Goal: Task Accomplishment & Management: Complete application form

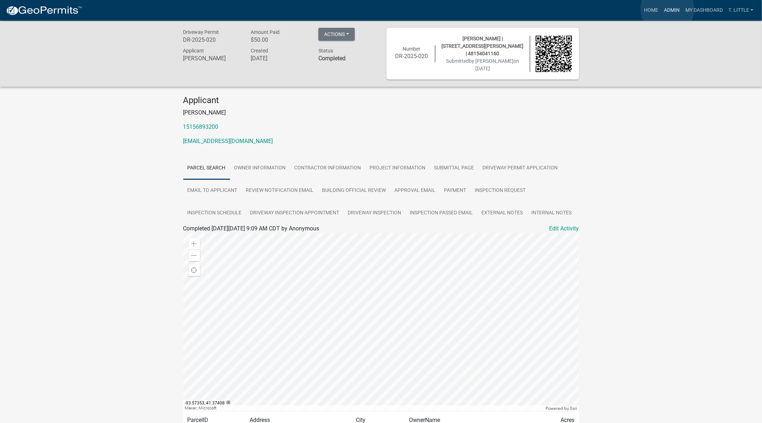
click at [668, 9] on link "Admin" at bounding box center [671, 11] width 21 height 14
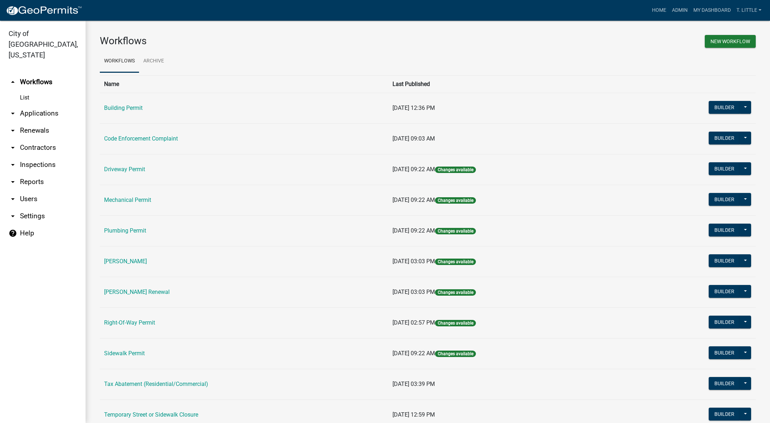
click at [113, 107] on link "Building Permit" at bounding box center [123, 107] width 39 height 7
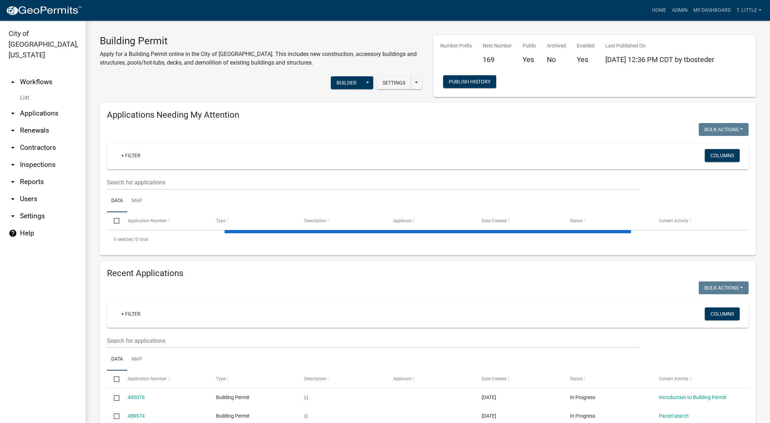
select select "3: 100"
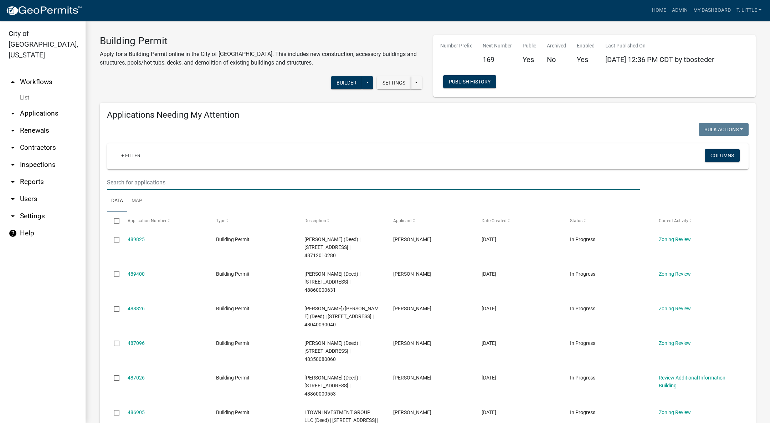
click at [251, 180] on input "text" at bounding box center [373, 182] width 533 height 15
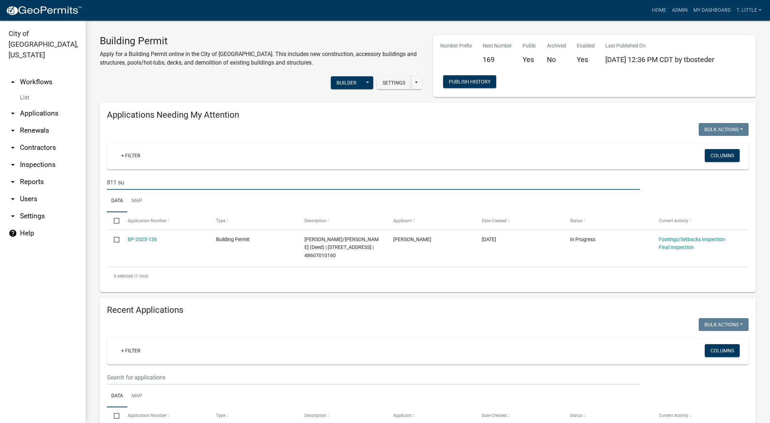
type input "811 su"
click at [142, 239] on link "BP-2025-136" at bounding box center [142, 239] width 29 height 6
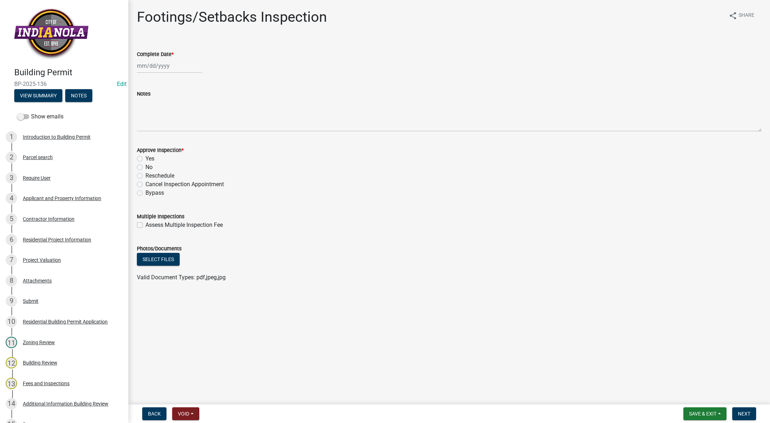
click at [77, 239] on div "Residential Project Information" at bounding box center [57, 239] width 68 height 5
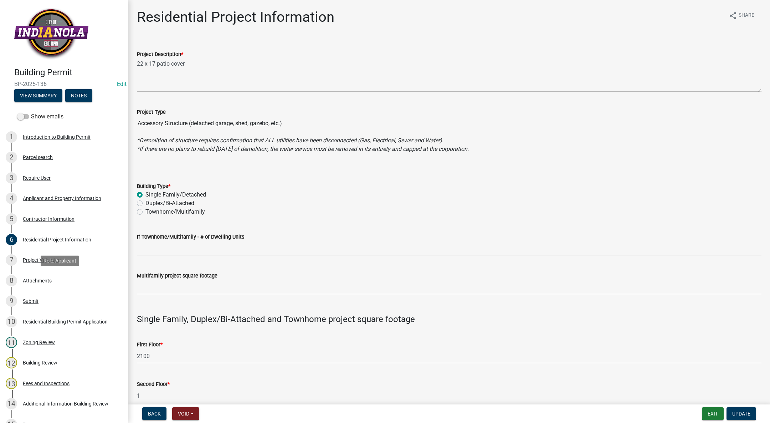
click at [58, 273] on link "8 Attachments" at bounding box center [64, 280] width 128 height 21
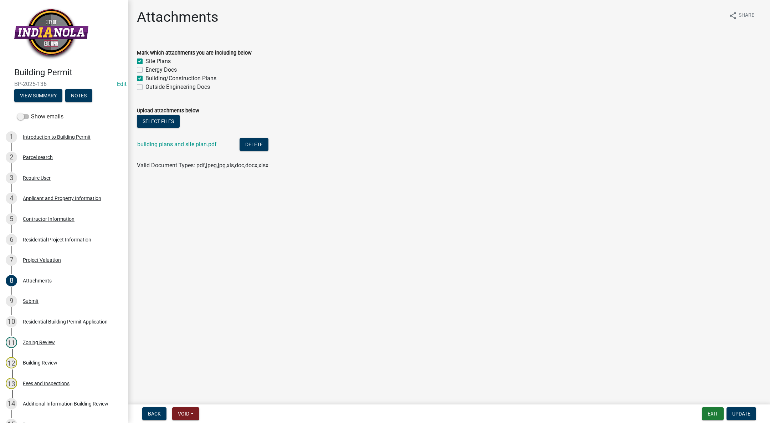
click at [169, 148] on div "building plans and site plan.pdf" at bounding box center [182, 145] width 91 height 15
click at [169, 144] on link "building plans and site plan.pdf" at bounding box center [177, 144] width 80 height 7
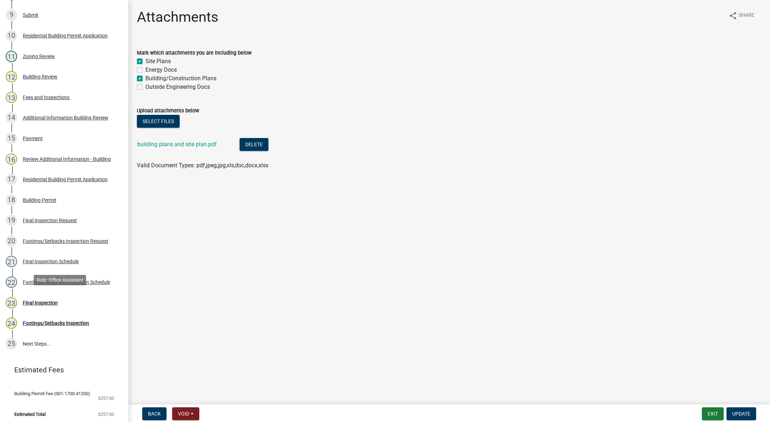
scroll to position [288, 0]
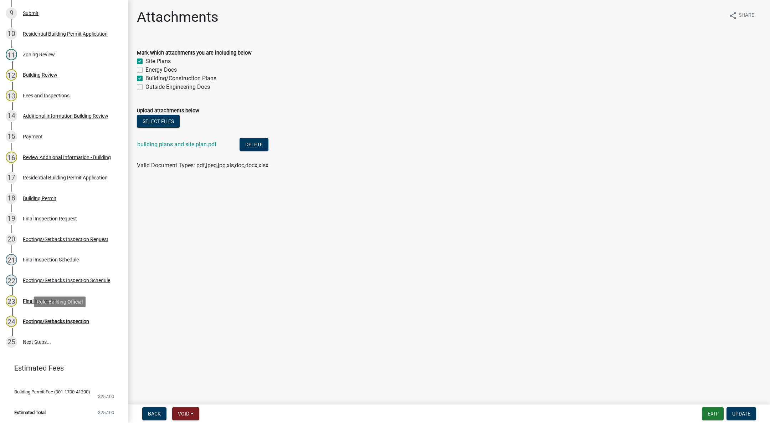
click at [65, 321] on div "Footings/Setbacks Inspection" at bounding box center [56, 321] width 66 height 5
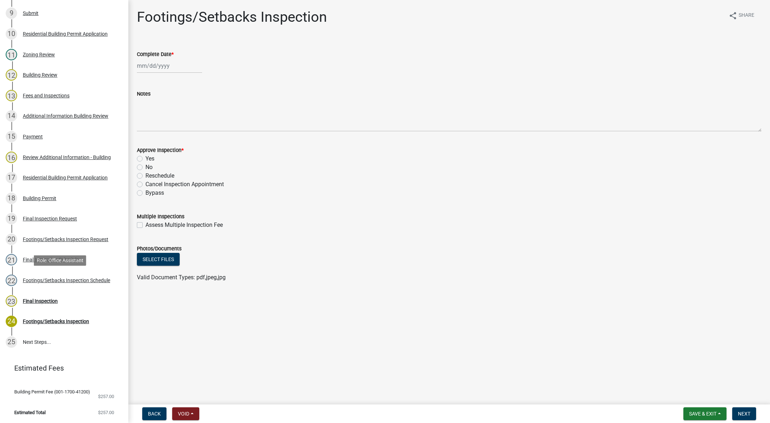
click at [68, 271] on link "22 Footings/Setbacks Inspection Schedule" at bounding box center [64, 280] width 128 height 21
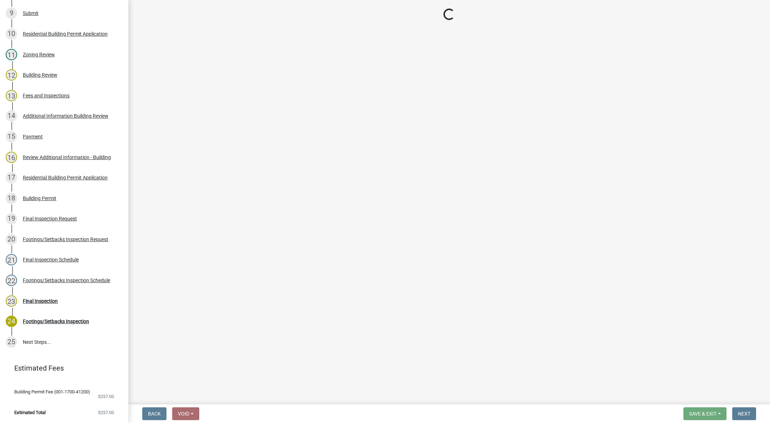
select select "27b8dde7-9ed4-44e4-ae8e-5969b60be3e6"
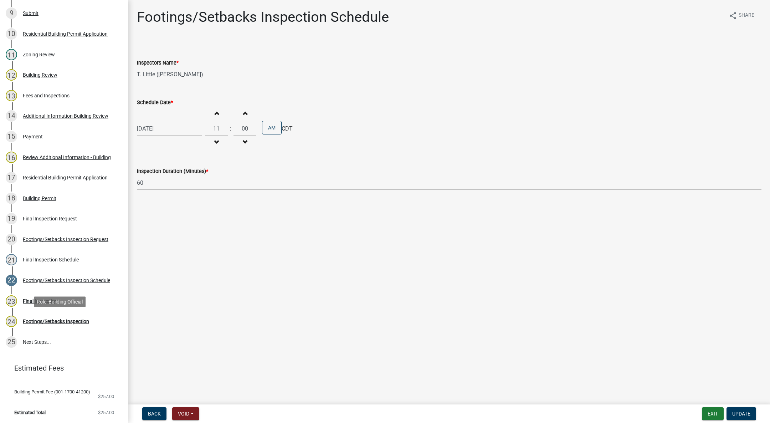
click at [83, 323] on div "Footings/Setbacks Inspection" at bounding box center [56, 321] width 66 height 5
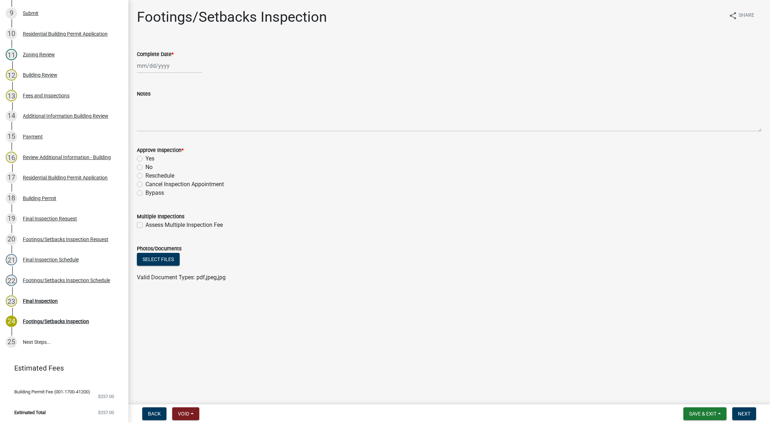
select select "10"
select select "2025"
click at [149, 66] on div "[PERSON_NAME] Feb Mar Apr [PERSON_NAME][DATE] Oct Nov [DATE] 1526 1527 1528 152…" at bounding box center [169, 65] width 65 height 15
click at [144, 79] on span "Previous month" at bounding box center [144, 80] width 5 height 5
select select "9"
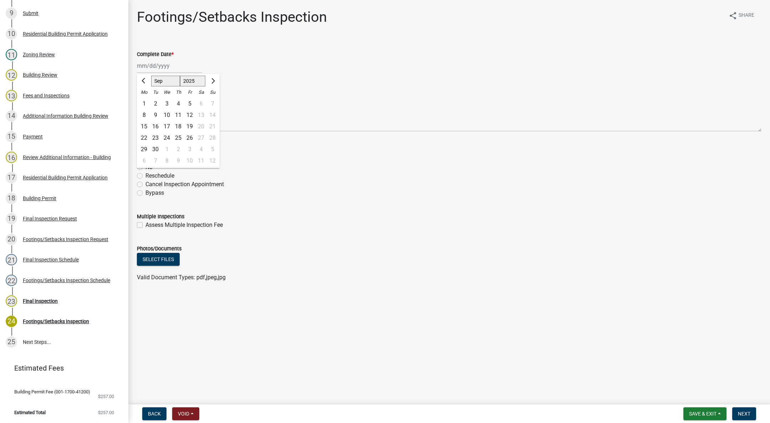
click at [189, 123] on div "19" at bounding box center [189, 126] width 11 height 11
type input "[DATE]"
click at [145, 156] on label "Yes" at bounding box center [149, 158] width 9 height 9
click at [145, 156] on input "Yes" at bounding box center [147, 156] width 5 height 5
radio input "true"
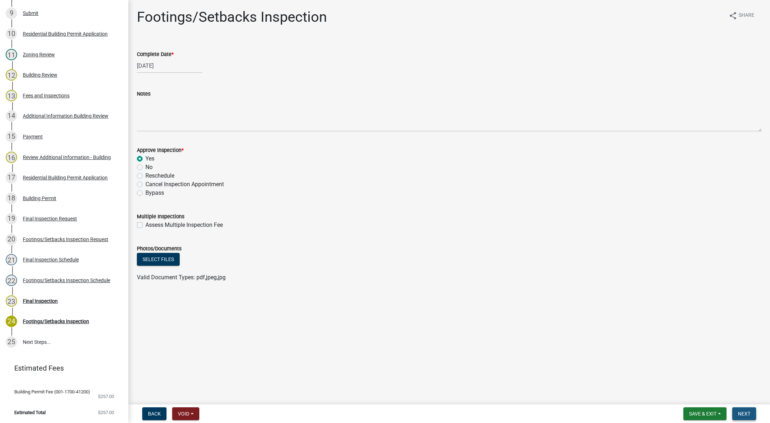
click at [741, 413] on span "Next" at bounding box center [744, 414] width 12 height 6
click at [705, 411] on span "Save & Exit" at bounding box center [702, 414] width 27 height 6
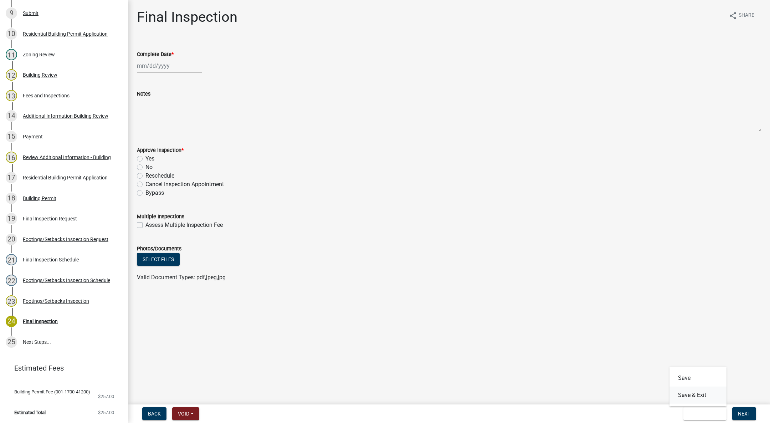
click at [710, 398] on button "Save & Exit" at bounding box center [698, 395] width 57 height 17
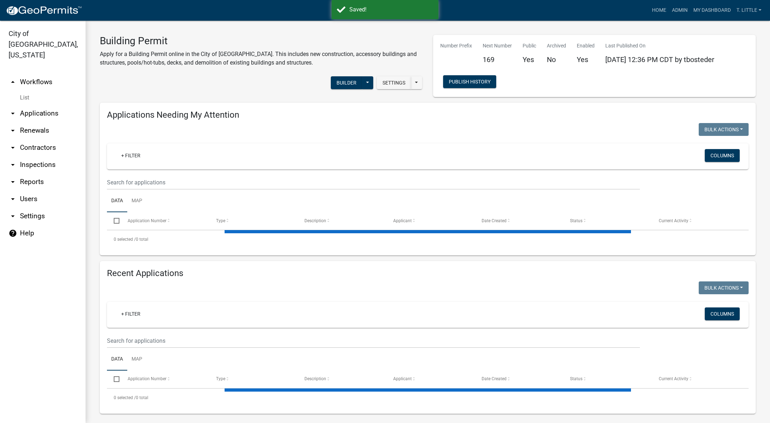
select select "3: 100"
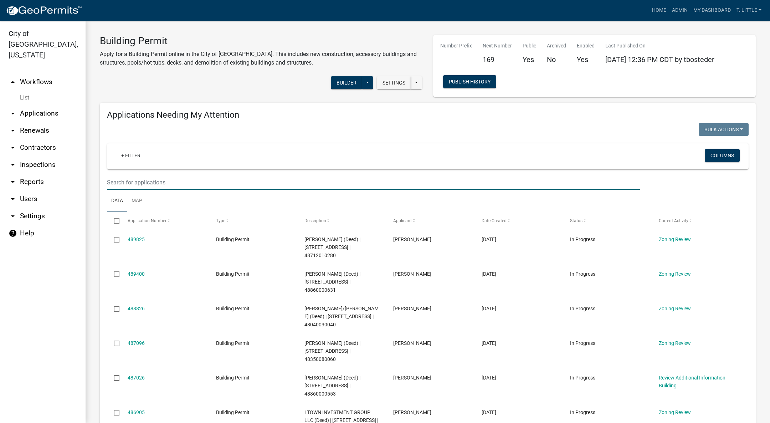
click at [262, 180] on input "text" at bounding box center [373, 182] width 533 height 15
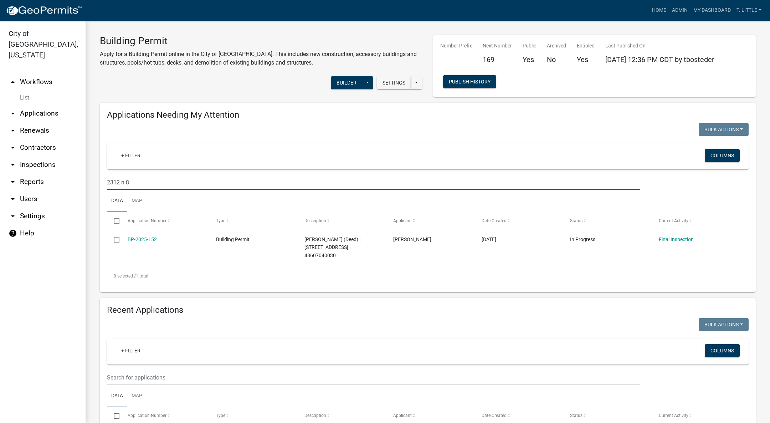
type input "2312 n 8"
click at [146, 240] on link "BP-2025-152" at bounding box center [142, 239] width 29 height 6
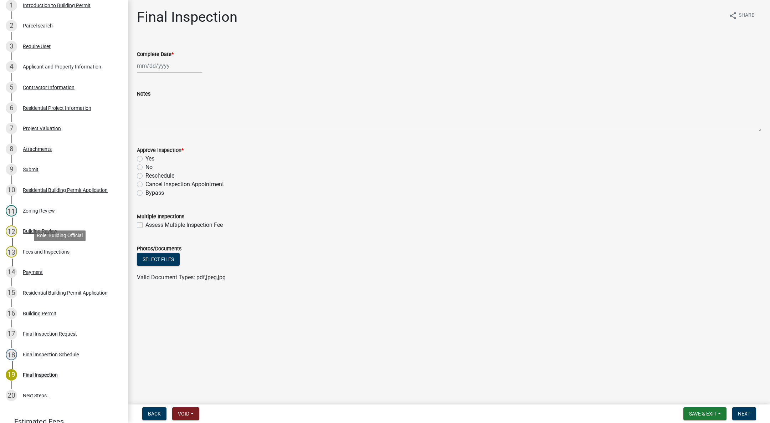
scroll to position [78, 0]
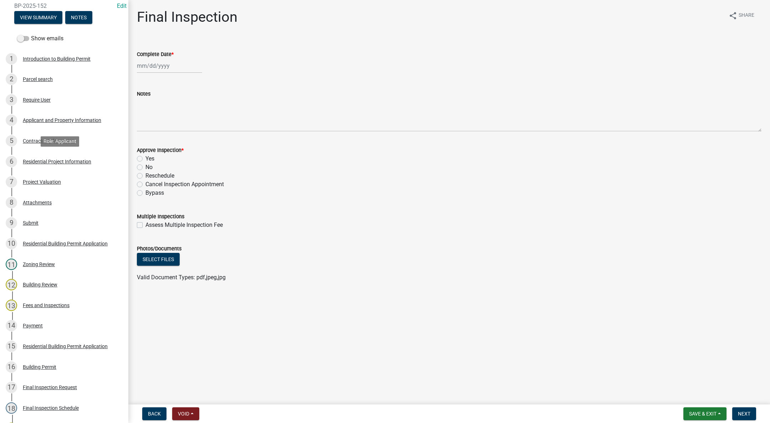
click at [75, 164] on div "Residential Project Information" at bounding box center [57, 161] width 68 height 5
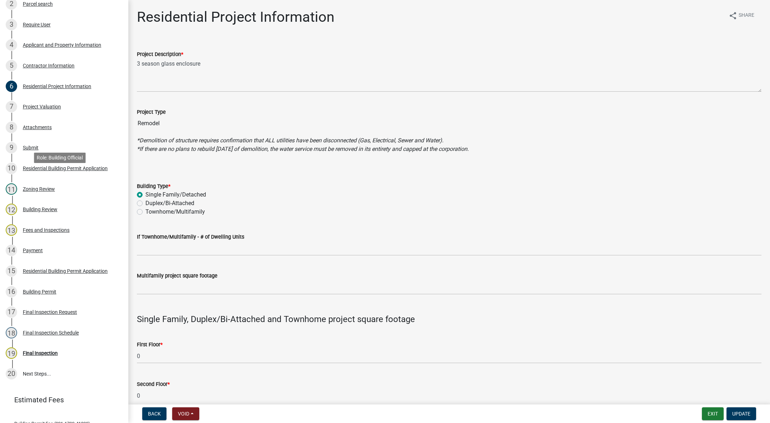
scroll to position [185, 0]
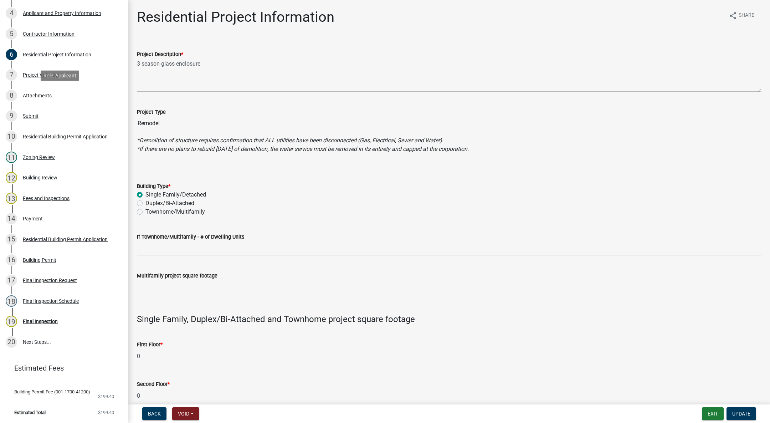
click at [50, 96] on div "Attachments" at bounding box center [37, 95] width 29 height 5
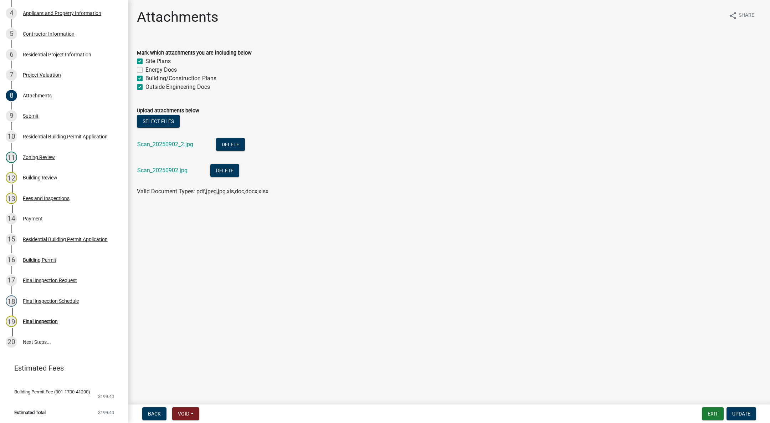
click at [162, 145] on link "Scan_20250902_2.jpg" at bounding box center [165, 144] width 56 height 7
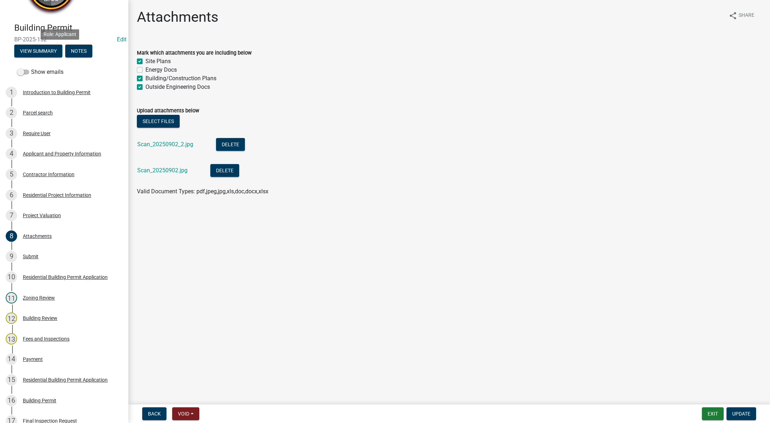
scroll to position [0, 0]
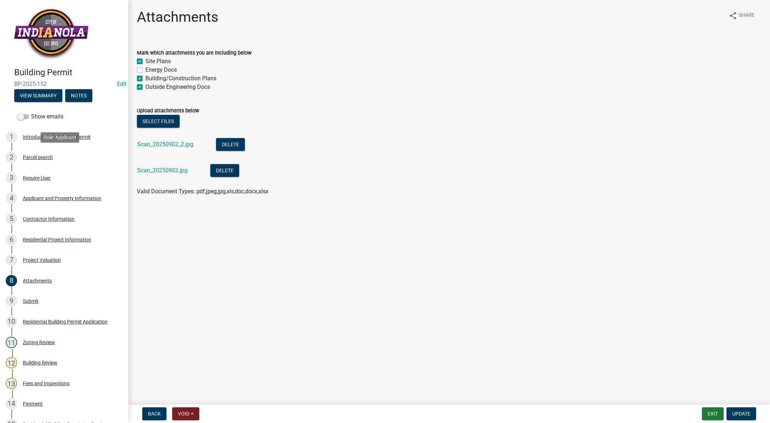
click at [40, 158] on div "Parcel search" at bounding box center [38, 157] width 30 height 5
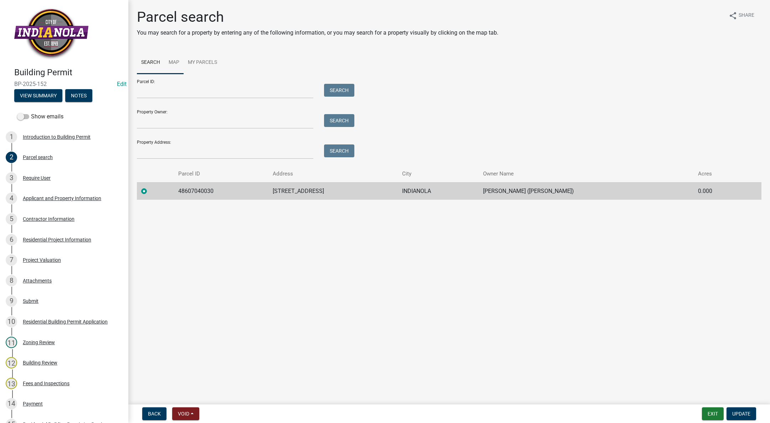
click at [168, 60] on link "Map" at bounding box center [173, 62] width 19 height 23
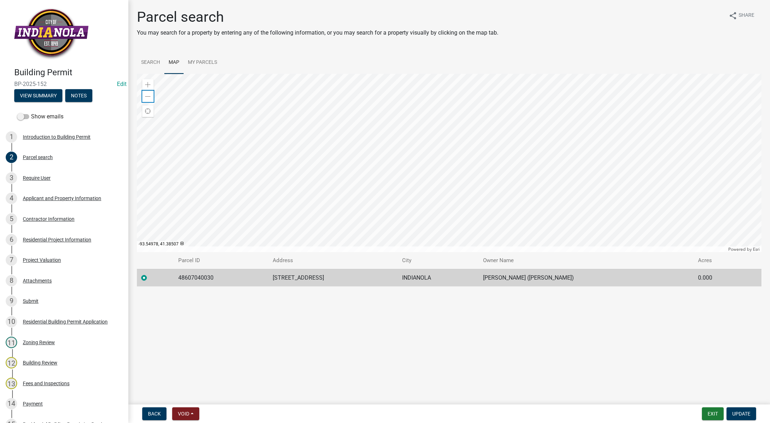
click at [149, 96] on span at bounding box center [148, 97] width 6 height 6
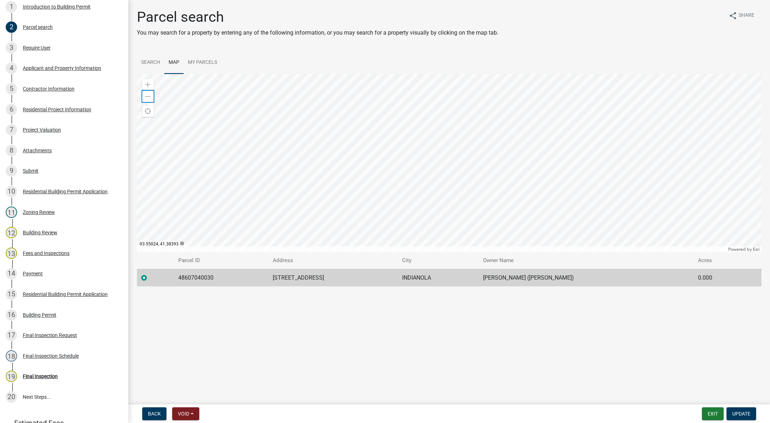
scroll to position [185, 0]
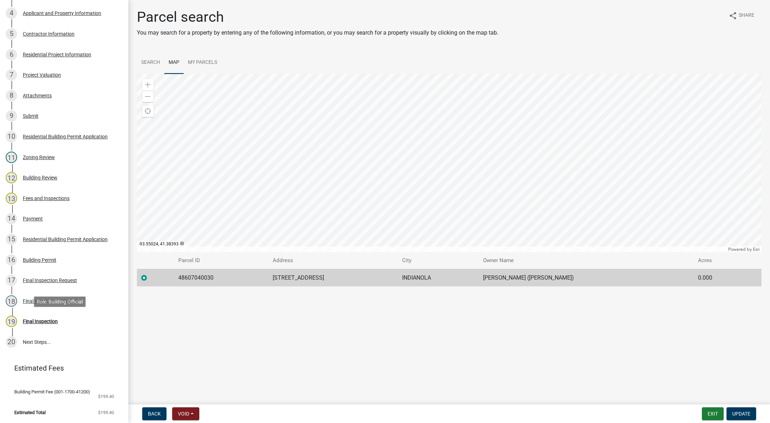
click at [47, 322] on div "Final Inspection" at bounding box center [40, 321] width 35 height 5
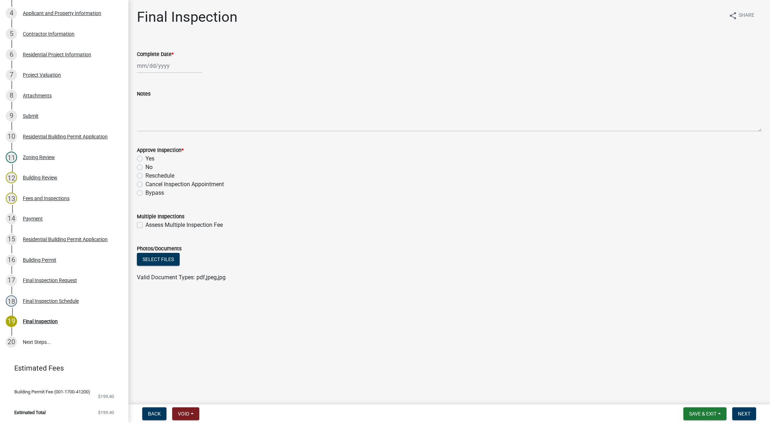
click at [154, 62] on div at bounding box center [169, 65] width 65 height 15
select select "10"
select select "2025"
click at [179, 110] on div "9" at bounding box center [178, 114] width 11 height 11
type input "[DATE]"
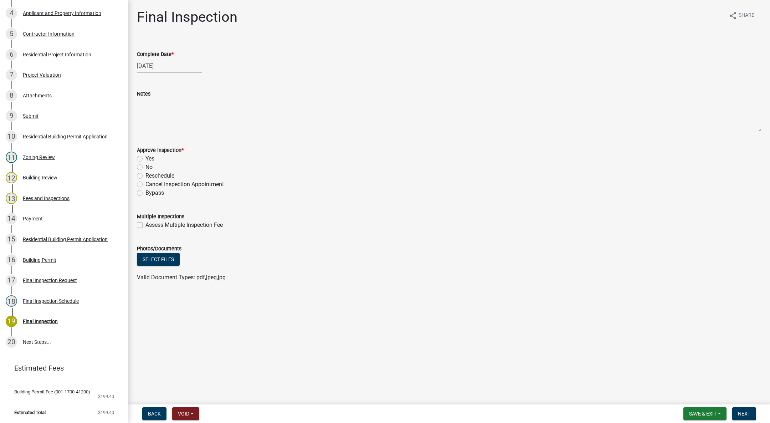
click at [145, 159] on label "Yes" at bounding box center [149, 158] width 9 height 9
click at [145, 159] on input "Yes" at bounding box center [147, 156] width 5 height 5
radio input "true"
click at [746, 409] on button "Next" at bounding box center [744, 413] width 24 height 13
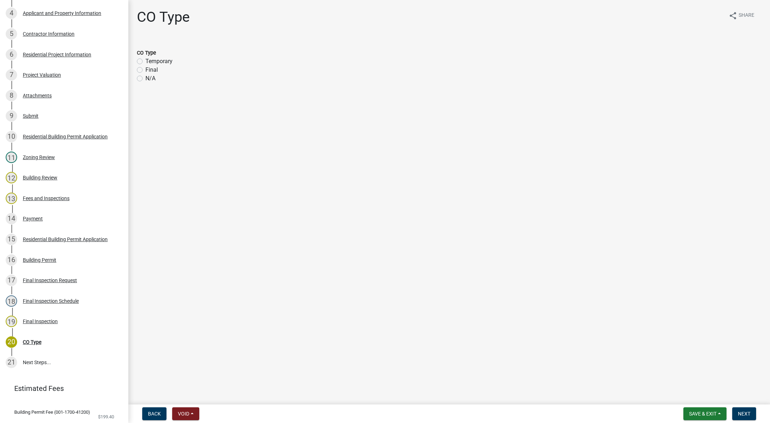
scroll to position [205, 0]
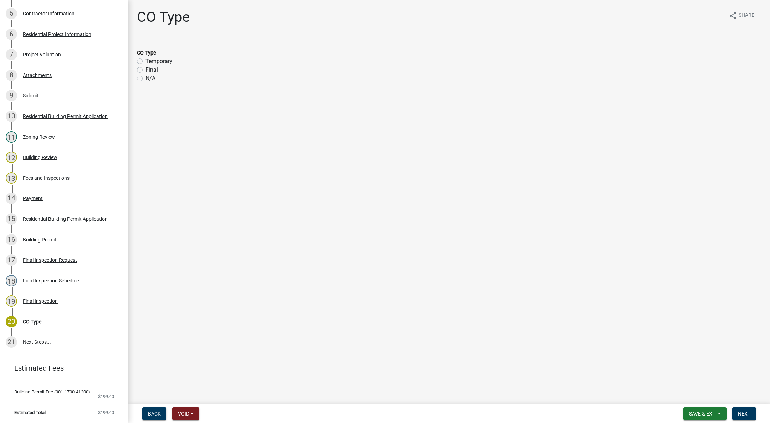
click at [145, 81] on label "N/A" at bounding box center [150, 78] width 10 height 9
click at [145, 79] on input "N/A" at bounding box center [147, 76] width 5 height 5
radio input "true"
click at [746, 410] on button "Next" at bounding box center [744, 413] width 24 height 13
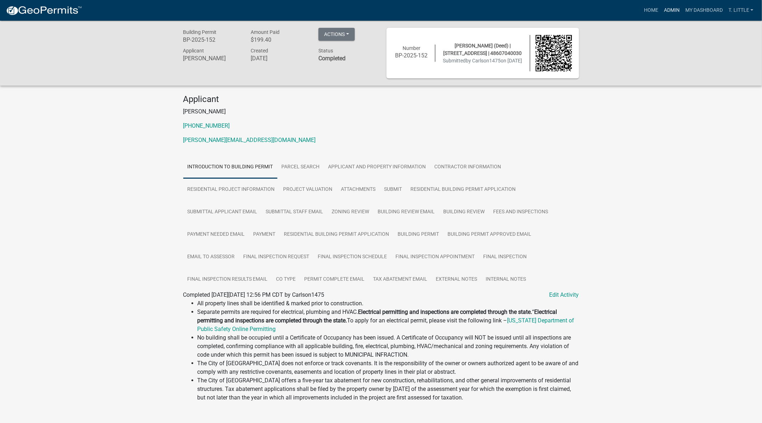
click at [674, 11] on link "Admin" at bounding box center [671, 11] width 21 height 14
